Goal: Navigation & Orientation: Find specific page/section

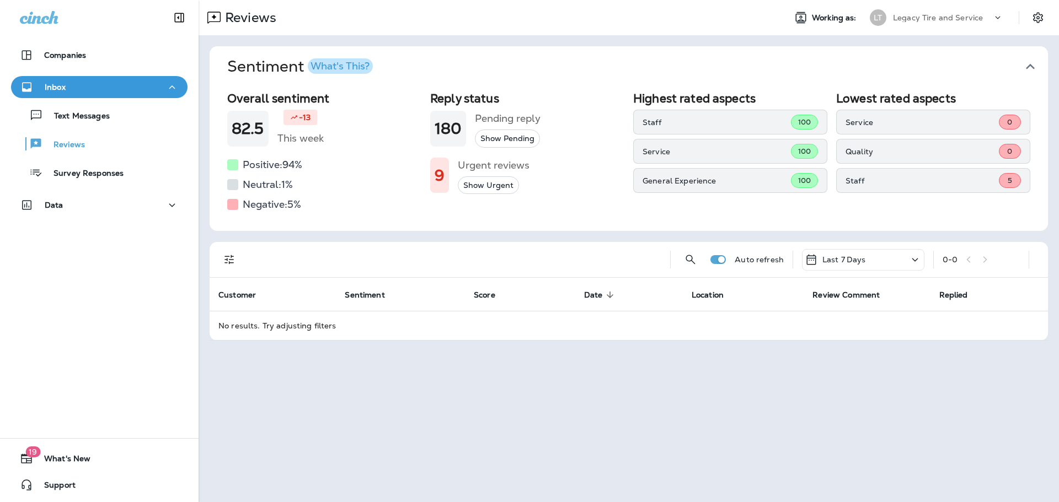
click at [103, 118] on p "Text Messages" at bounding box center [76, 116] width 67 height 10
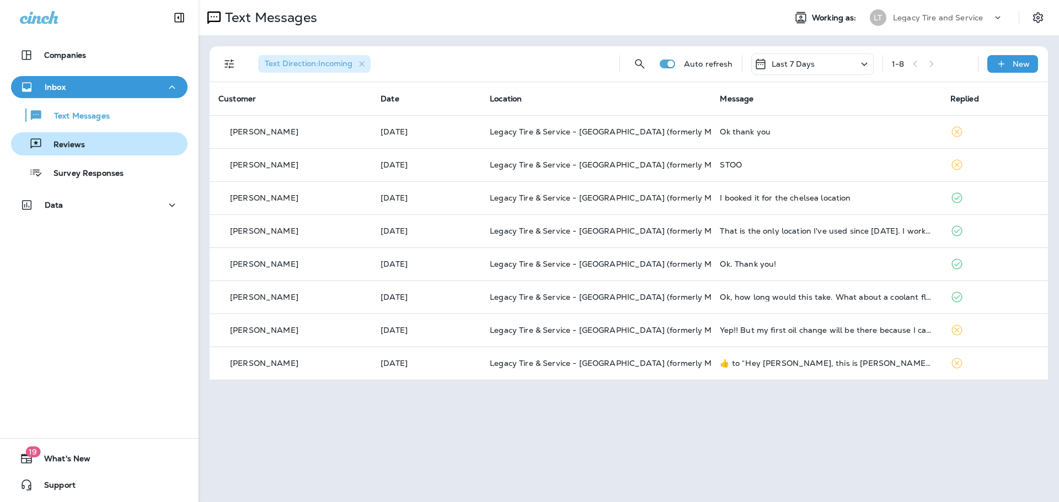
click at [81, 146] on p "Reviews" at bounding box center [63, 145] width 42 height 10
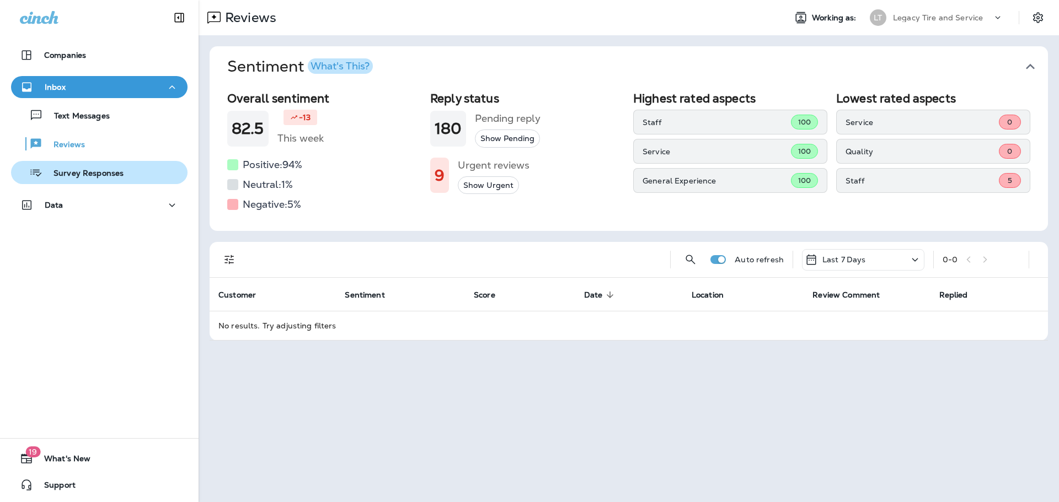
click at [93, 174] on p "Survey Responses" at bounding box center [82, 174] width 81 height 10
